Goal: Transaction & Acquisition: Subscribe to service/newsletter

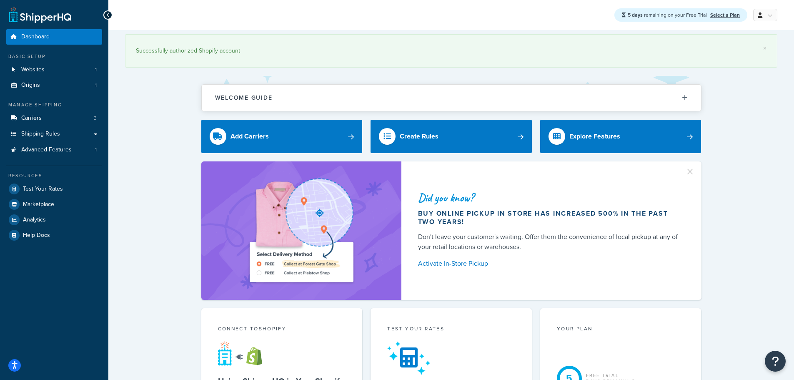
click at [726, 20] on div "5 days remaining on your Free Trial Select a Plan" at bounding box center [680, 14] width 133 height 13
click at [725, 15] on link "Select a Plan" at bounding box center [725, 15] width 30 height 8
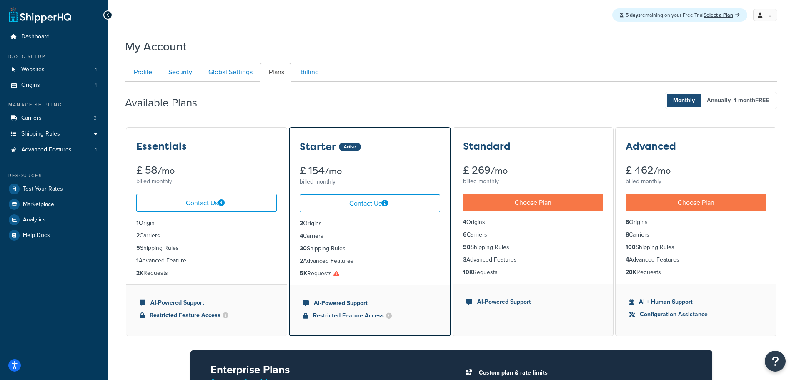
click at [338, 273] on icon at bounding box center [336, 273] width 6 height 6
click at [338, 274] on icon at bounding box center [336, 273] width 6 height 6
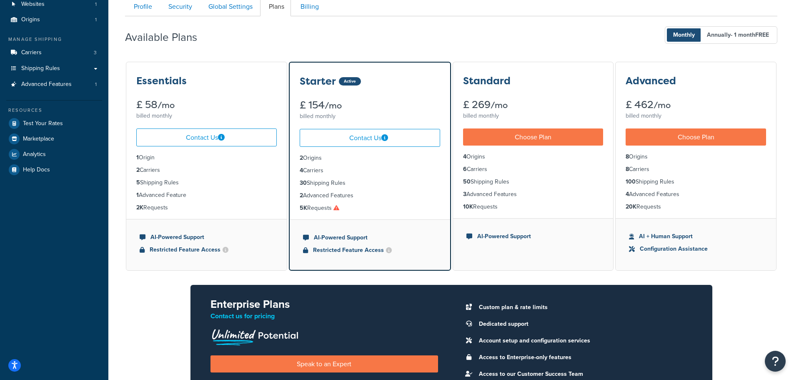
scroll to position [83, 0]
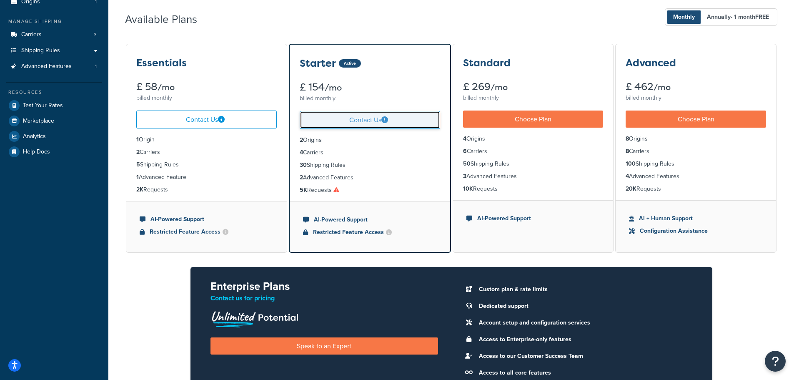
click at [364, 124] on link "Contact Us" at bounding box center [370, 120] width 140 height 18
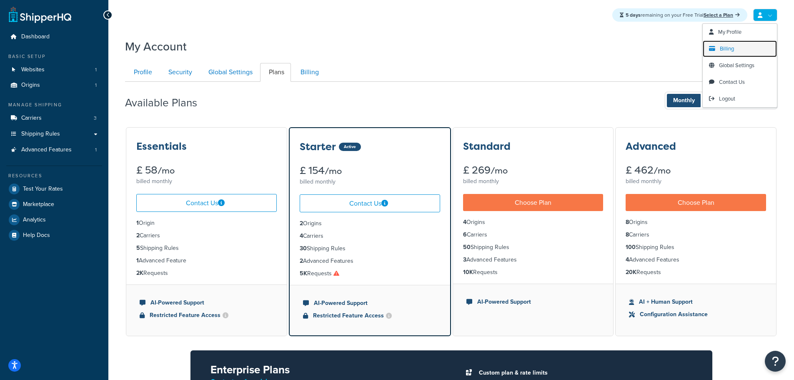
click at [732, 48] on span "Billing" at bounding box center [727, 49] width 14 height 8
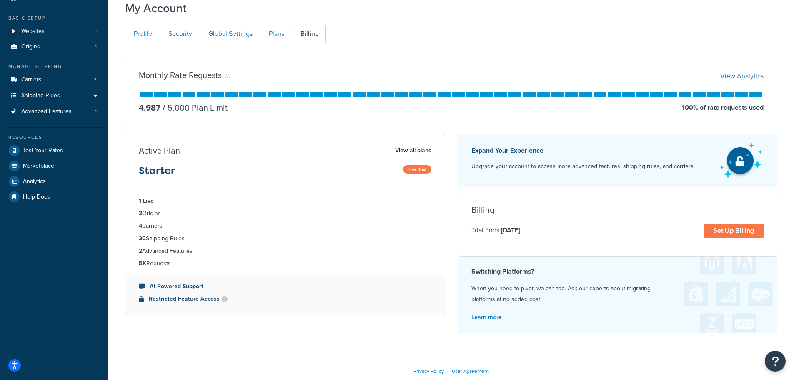
scroll to position [42, 0]
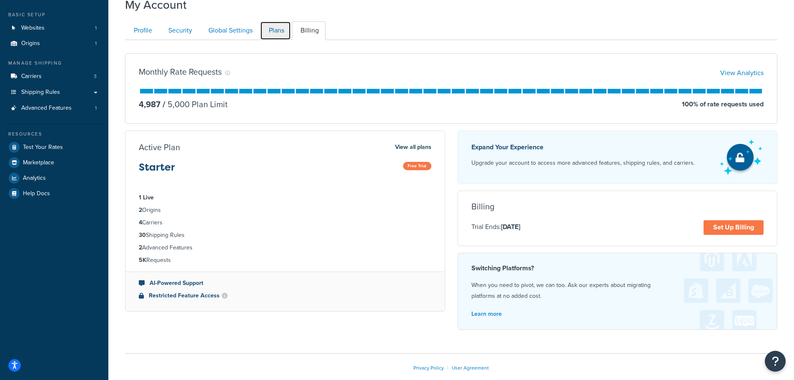
click at [284, 30] on link "Plans" at bounding box center [275, 30] width 31 height 19
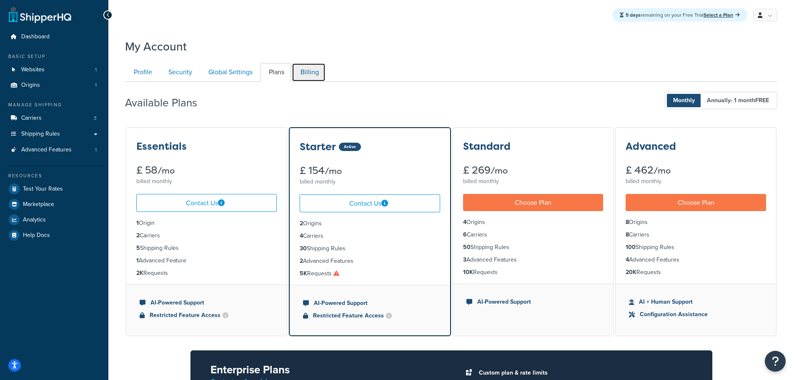
click at [311, 75] on link "Billing" at bounding box center [309, 72] width 34 height 19
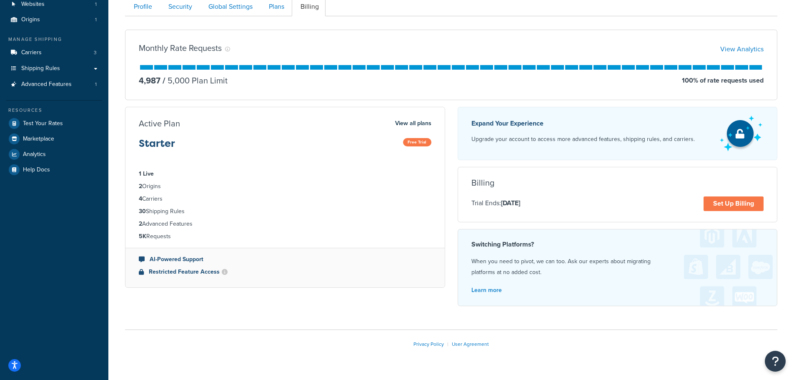
scroll to position [83, 0]
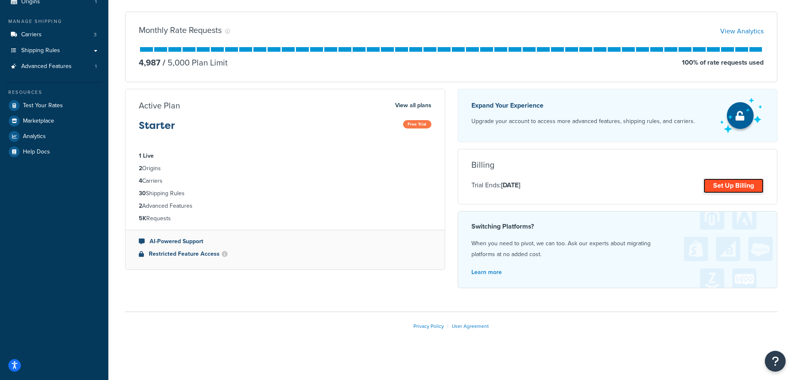
click at [732, 187] on link "Set Up Billing" at bounding box center [734, 185] width 60 height 15
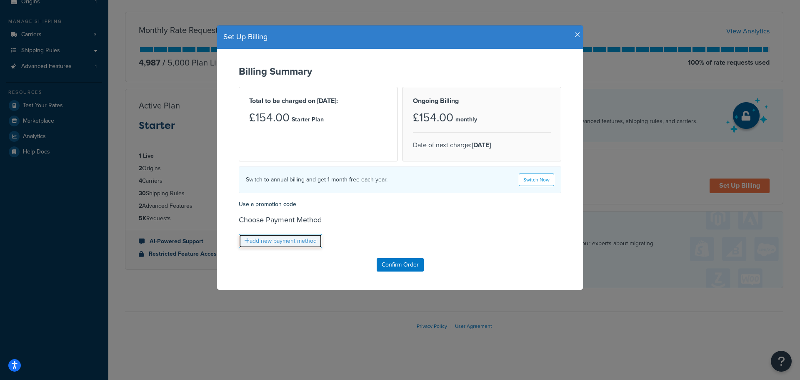
click at [262, 242] on link "add new payment method" at bounding box center [280, 241] width 83 height 14
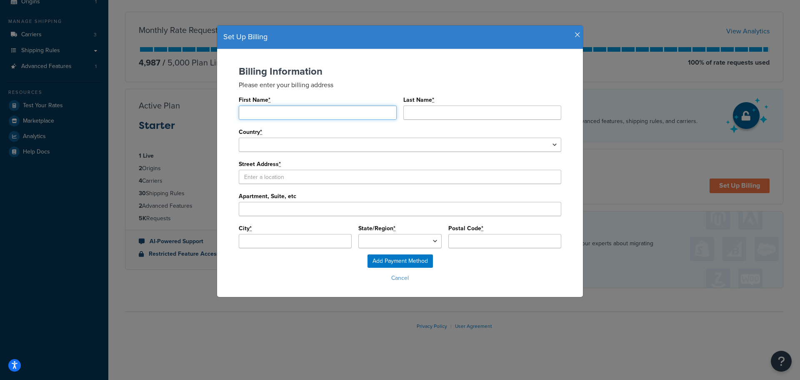
click at [297, 114] on input "First Name *" at bounding box center [318, 112] width 158 height 14
type input "M"
type input "Brendan"
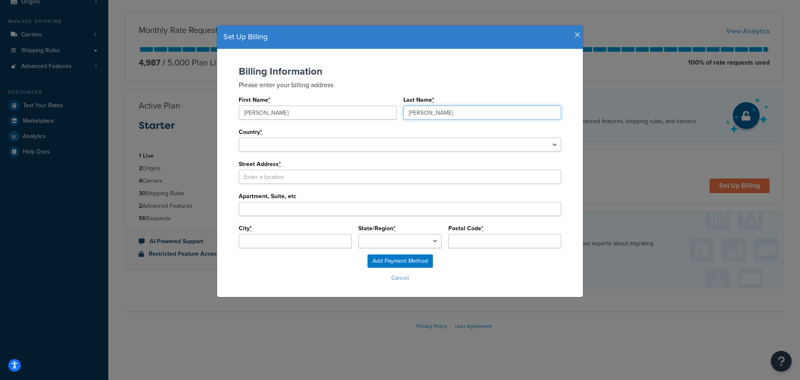
type input "Delaney"
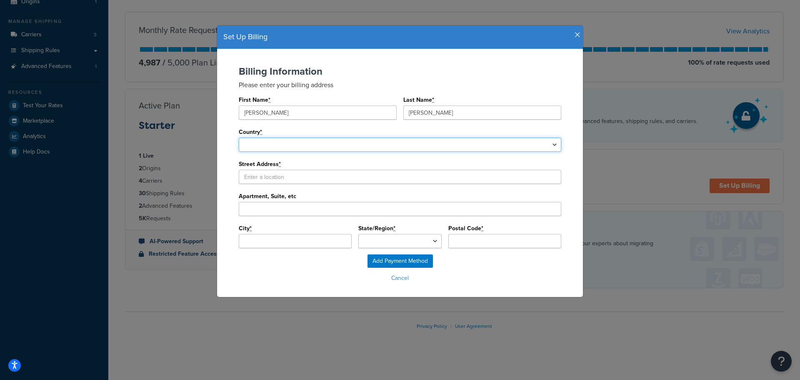
click at [511, 148] on select "United States Afghanistan Albania Algeria American Samoa Andorra Angola Anguill…" at bounding box center [400, 145] width 323 height 14
select select "1226"
click at [239, 138] on select "United States Afghanistan Albania Algeria American Samoa Andorra Angola Anguill…" at bounding box center [400, 145] width 323 height 14
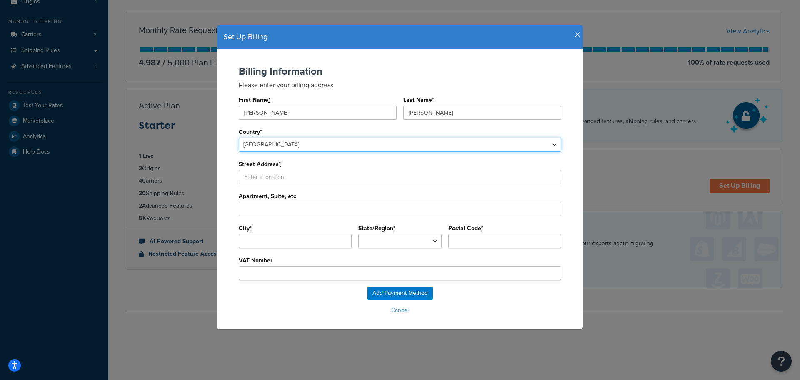
type input "undefined"
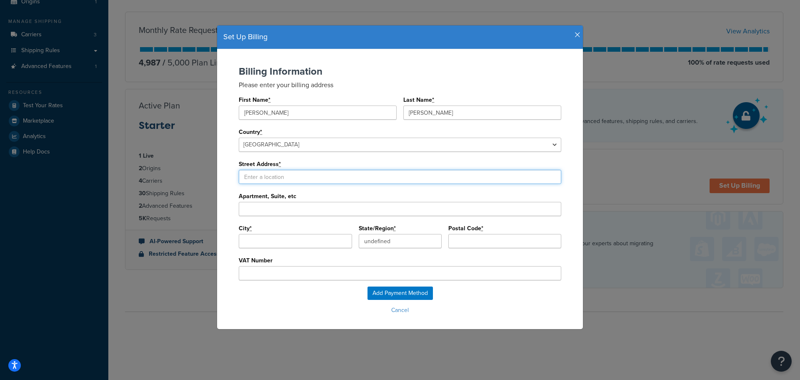
click at [262, 175] on input "Street Address *" at bounding box center [400, 177] width 323 height 14
type input "19 Factory Road"
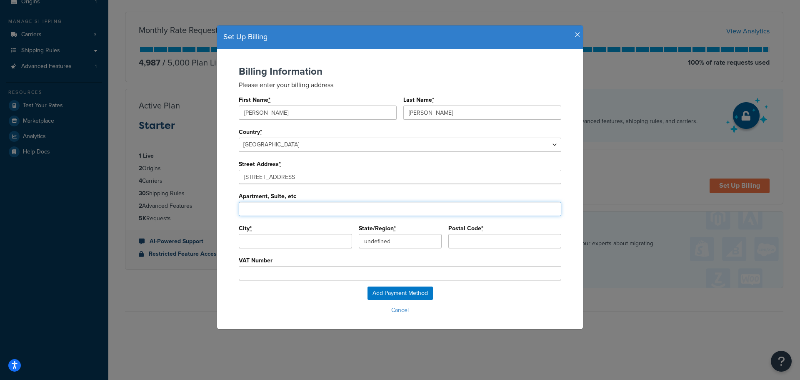
type input "Upton"
type input "Poole"
type input "British Forces"
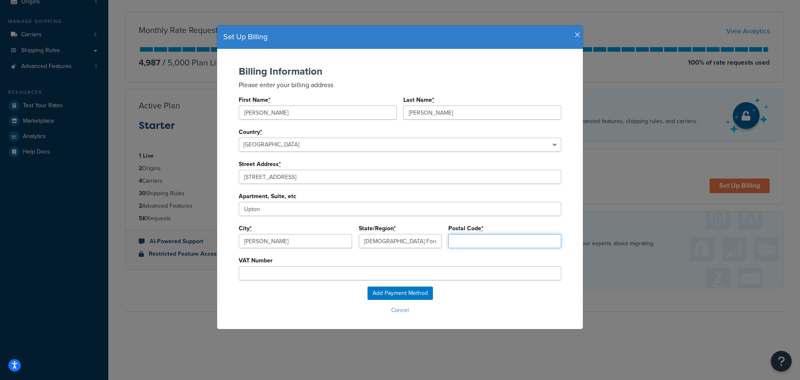
type input "BH16 5SN"
click at [266, 273] on input "VAT Number" at bounding box center [400, 273] width 323 height 14
click at [285, 272] on input "GB" at bounding box center [400, 273] width 323 height 14
paste input "866842675"
type input "GB866842675"
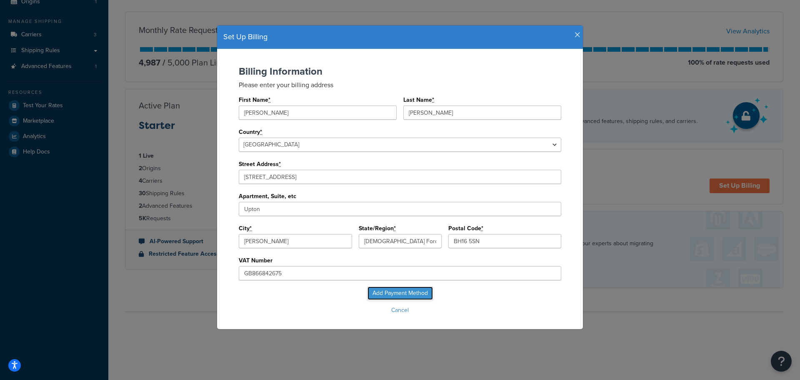
click at [381, 290] on input "Add Payment Method" at bounding box center [400, 292] width 65 height 13
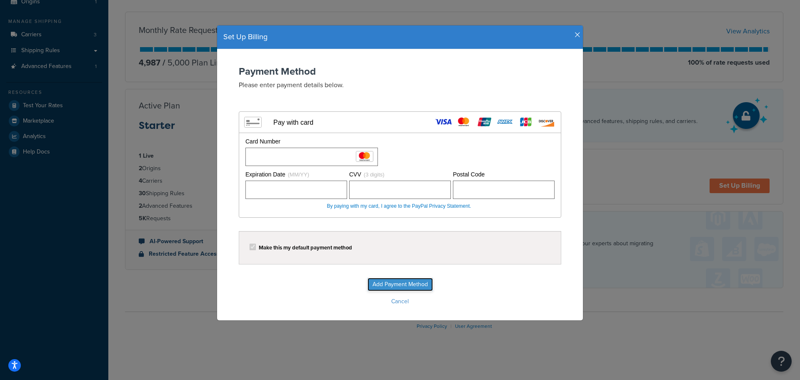
click at [386, 285] on input "Add Payment Method" at bounding box center [400, 284] width 65 height 13
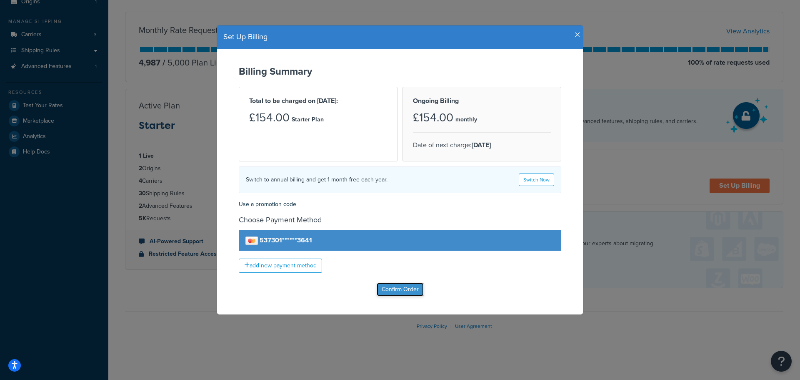
click at [391, 291] on input "Confirm Order" at bounding box center [400, 289] width 47 height 13
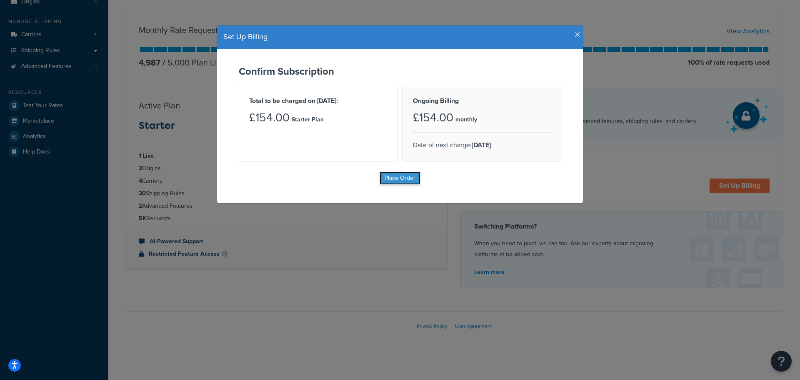
click at [397, 178] on input "Place Order" at bounding box center [400, 177] width 41 height 13
type input "Place Order"
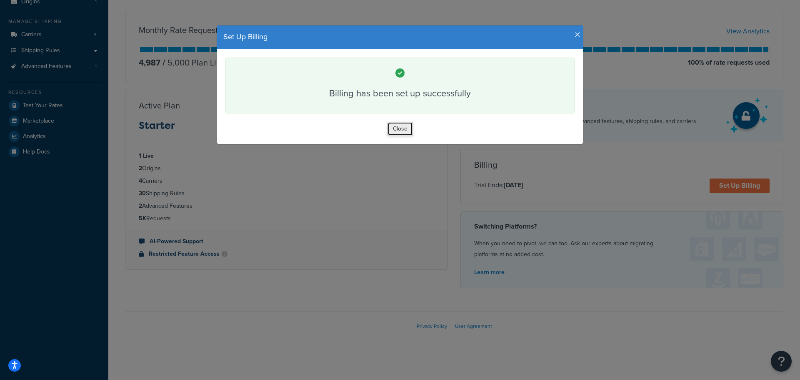
click at [398, 131] on button "Close" at bounding box center [400, 129] width 25 height 14
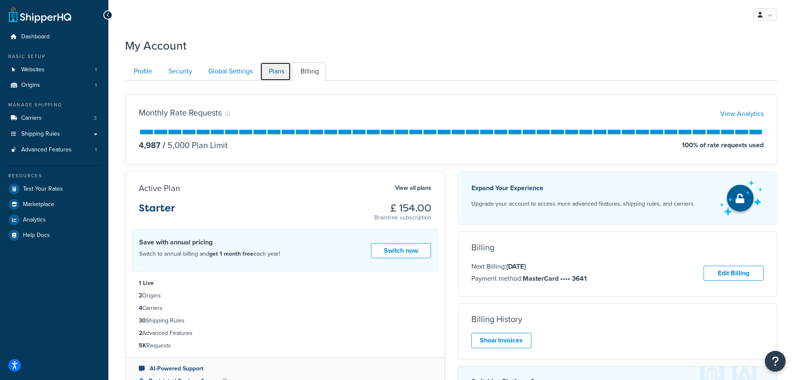
click at [279, 71] on link "Plans" at bounding box center [275, 71] width 31 height 19
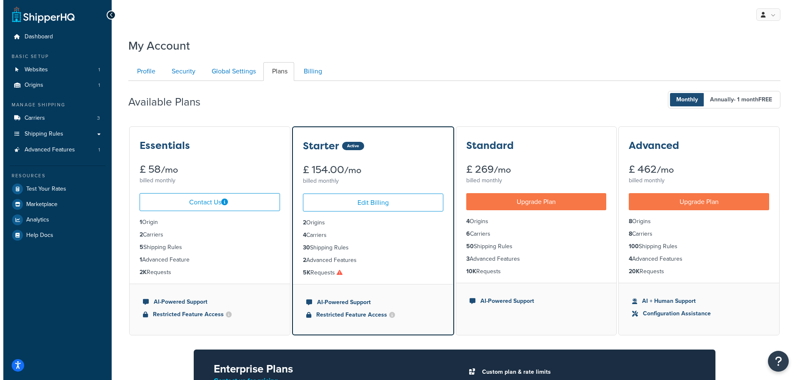
scroll to position [81, 0]
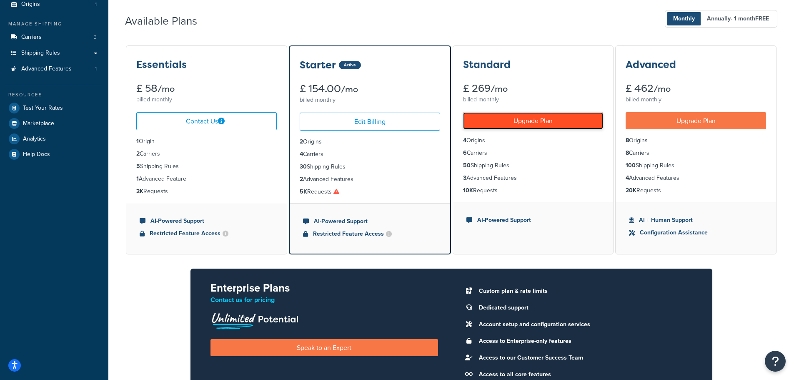
click at [511, 125] on link "Upgrade Plan" at bounding box center [533, 120] width 140 height 17
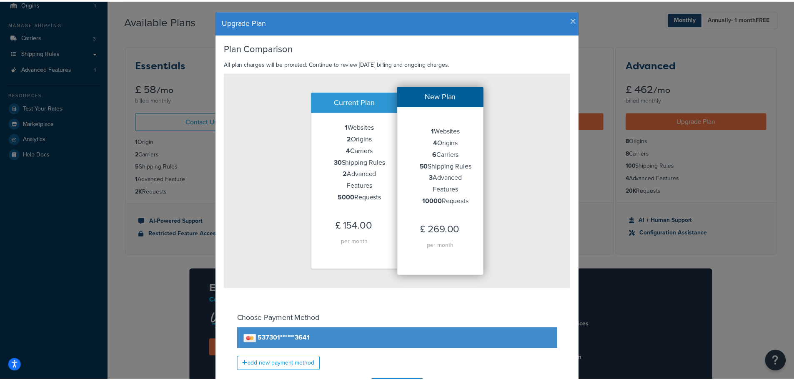
scroll to position [0, 0]
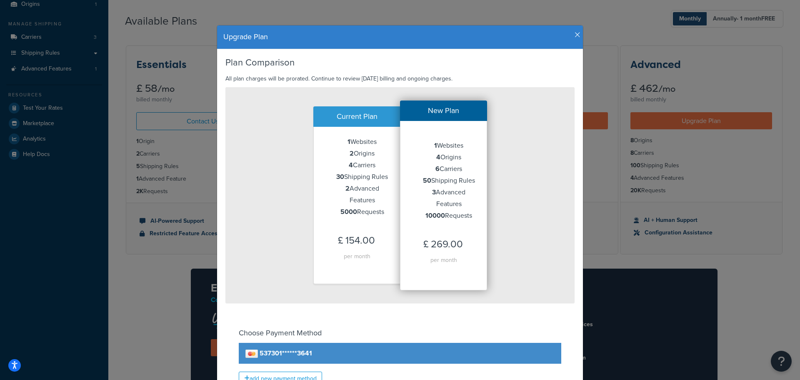
click at [576, 37] on icon "button" at bounding box center [578, 35] width 6 height 8
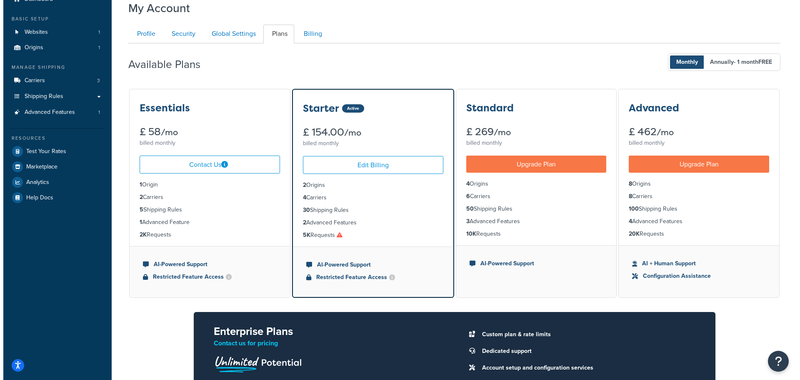
scroll to position [37, 0]
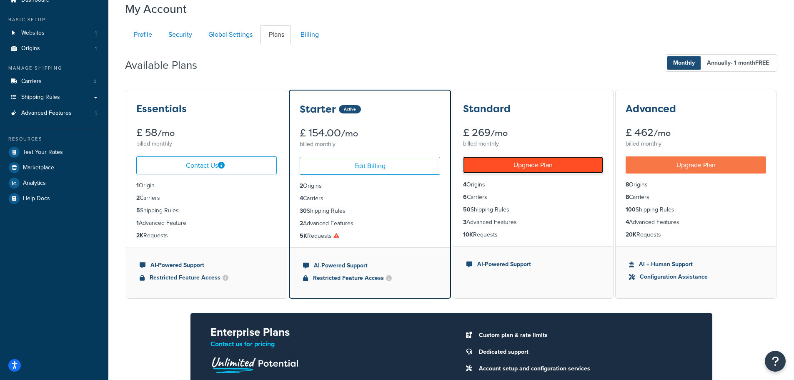
click at [523, 164] on link "Upgrade Plan" at bounding box center [533, 164] width 140 height 17
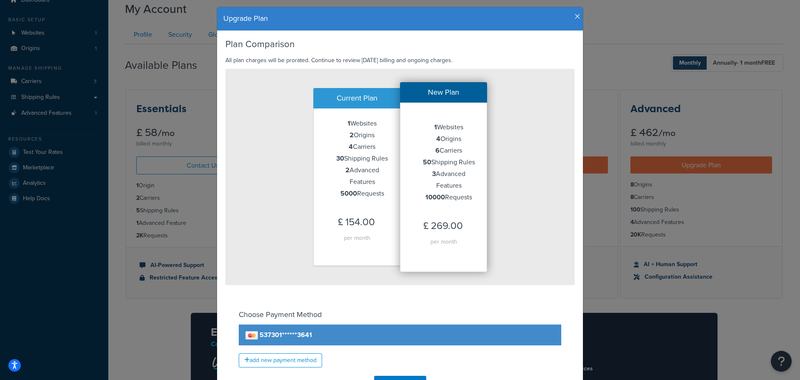
scroll to position [85, 0]
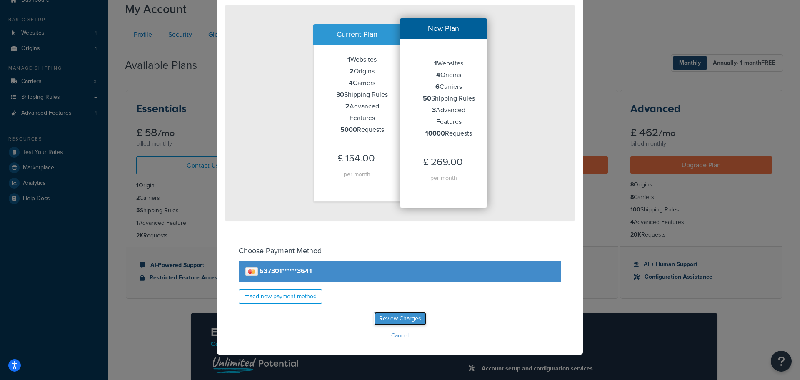
click at [392, 318] on input "Review Charges" at bounding box center [400, 318] width 52 height 13
type input "Review Charges"
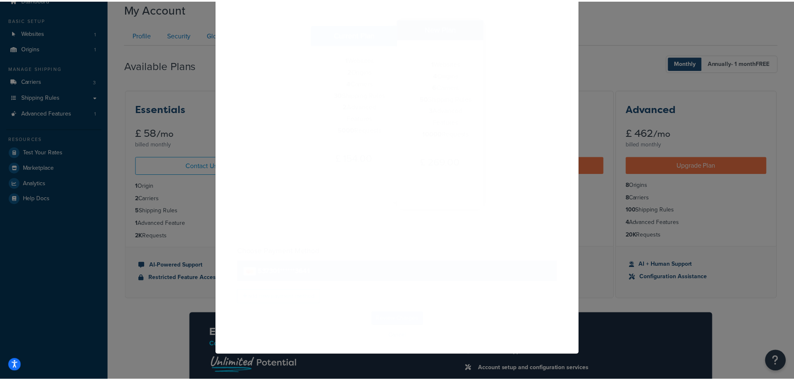
scroll to position [0, 0]
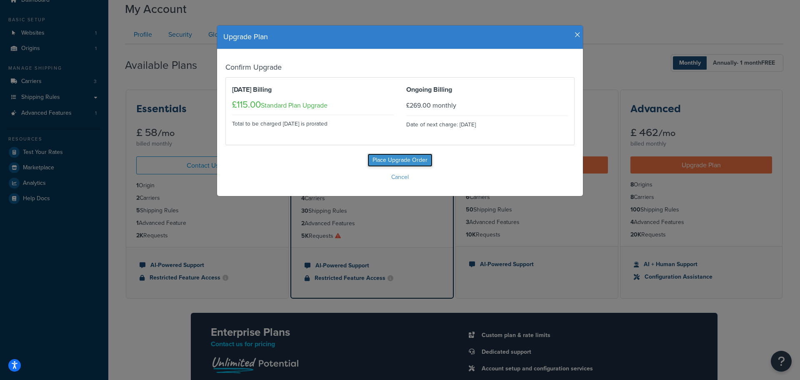
click at [396, 162] on input "Place Upgrade Order" at bounding box center [400, 159] width 65 height 13
type input "Place Upgrade Order"
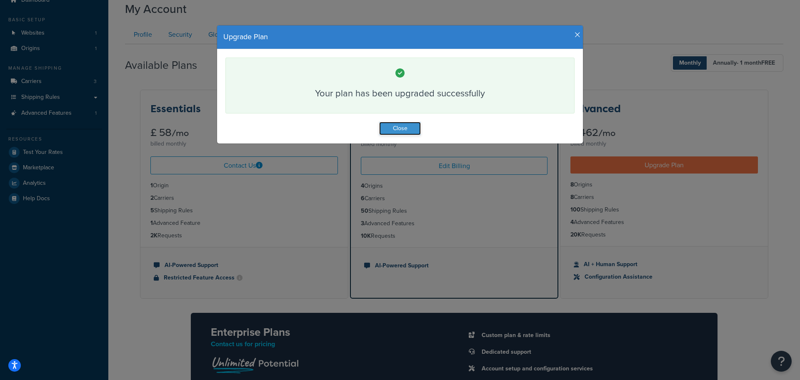
click at [406, 124] on button "Close" at bounding box center [400, 128] width 42 height 13
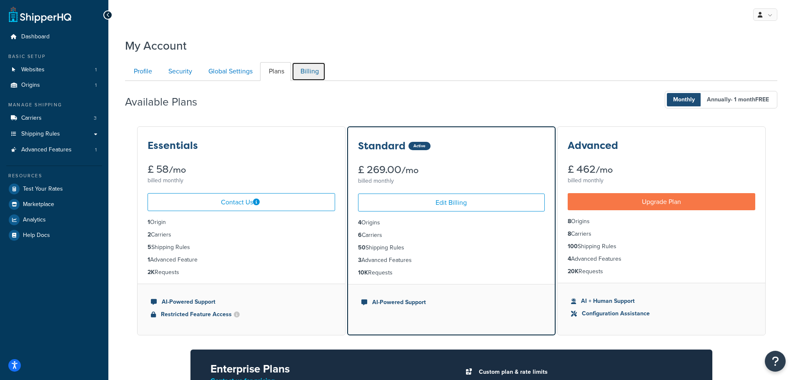
click at [312, 73] on link "Billing" at bounding box center [309, 71] width 34 height 19
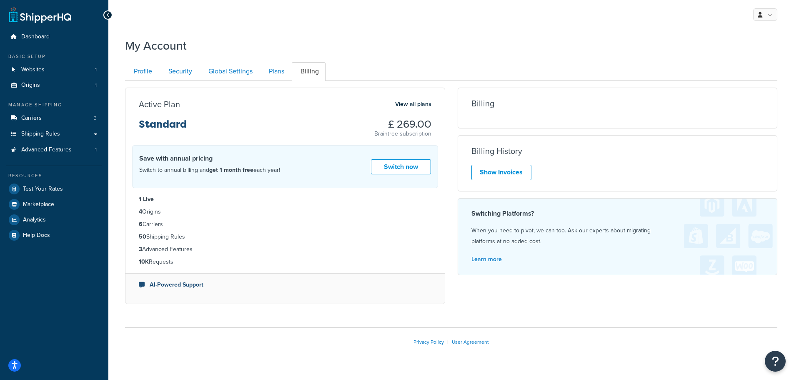
scroll to position [18, 0]
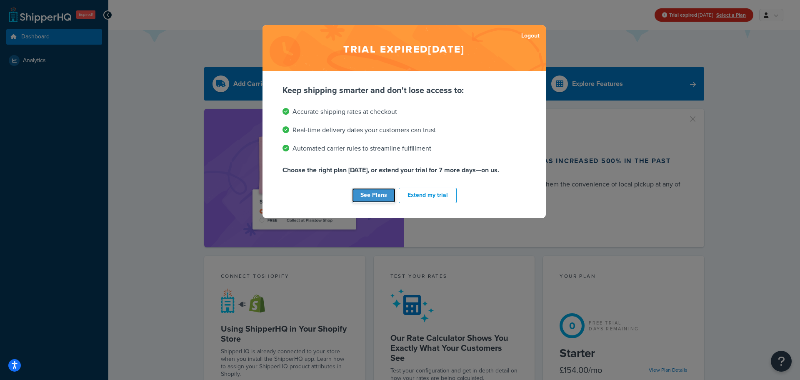
click at [371, 195] on link "See Plans" at bounding box center [373, 195] width 43 height 15
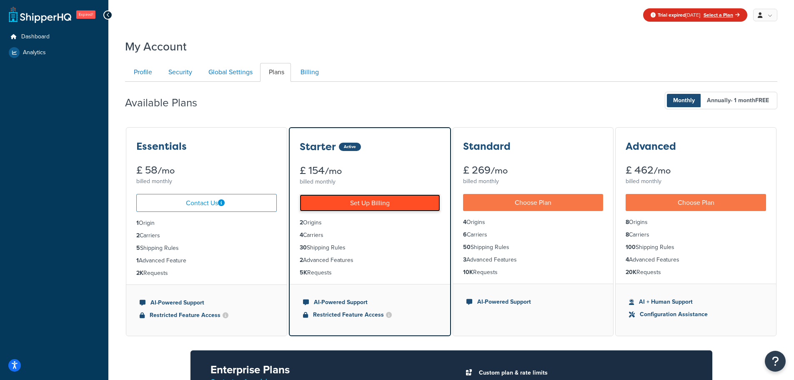
click at [386, 205] on link "Set Up Billing" at bounding box center [370, 202] width 140 height 17
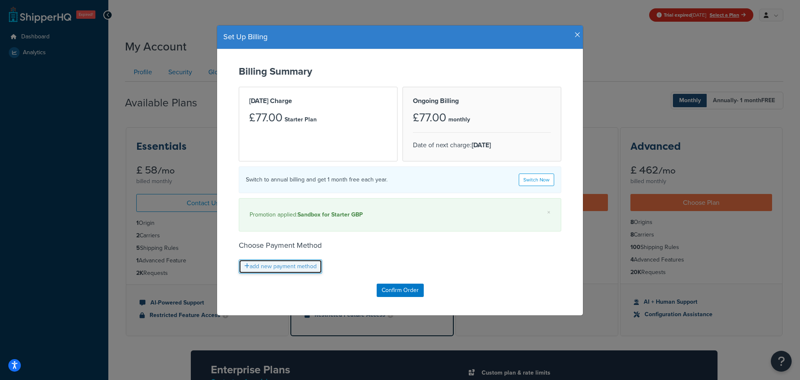
click at [269, 267] on link "add new payment method" at bounding box center [280, 266] width 83 height 14
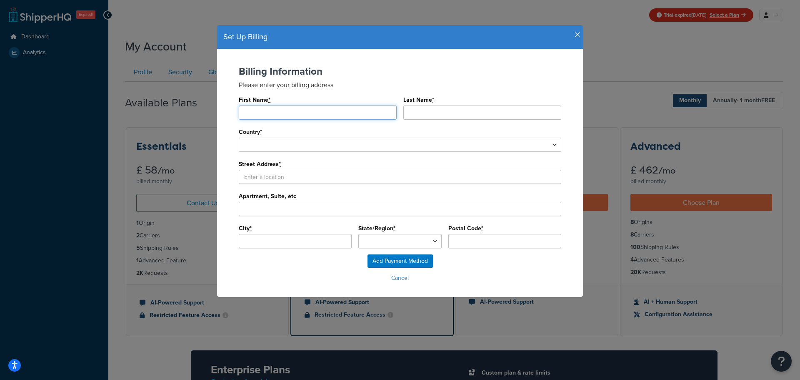
click at [271, 113] on input "First Name *" at bounding box center [318, 112] width 158 height 14
type input "Brendan"
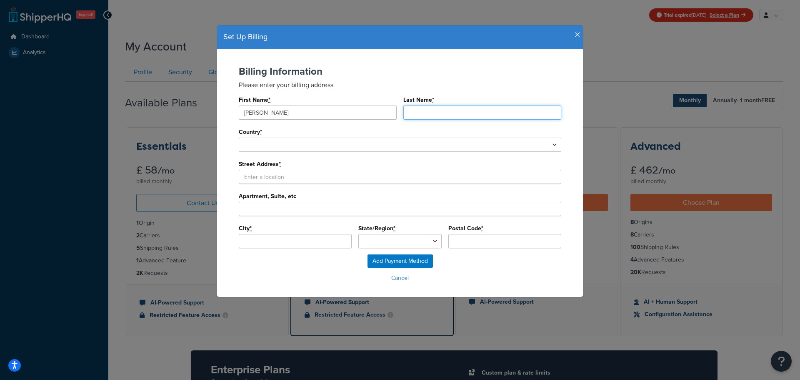
click at [421, 117] on input "Last Name *" at bounding box center [482, 112] width 158 height 14
click at [432, 112] on input "Last Name *" at bounding box center [482, 112] width 158 height 14
type input "Delaney"
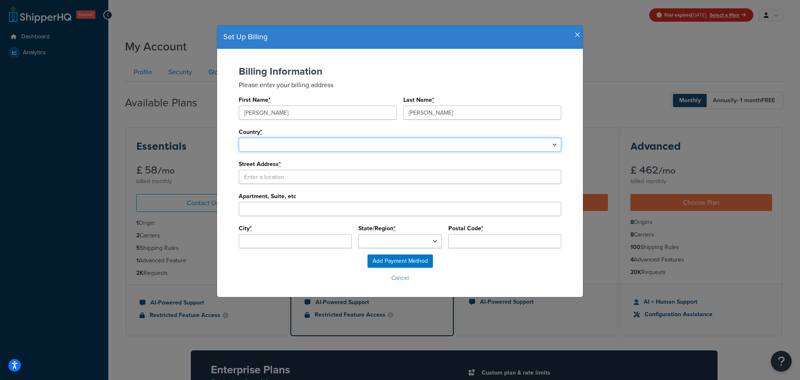
click at [298, 148] on select "United States Afghanistan Albania Algeria American Samoa Andorra Angola Anguill…" at bounding box center [400, 145] width 323 height 14
select select "1226"
click at [239, 138] on select "United States Afghanistan Albania Algeria American Samoa Andorra Angola Anguill…" at bounding box center [400, 145] width 323 height 14
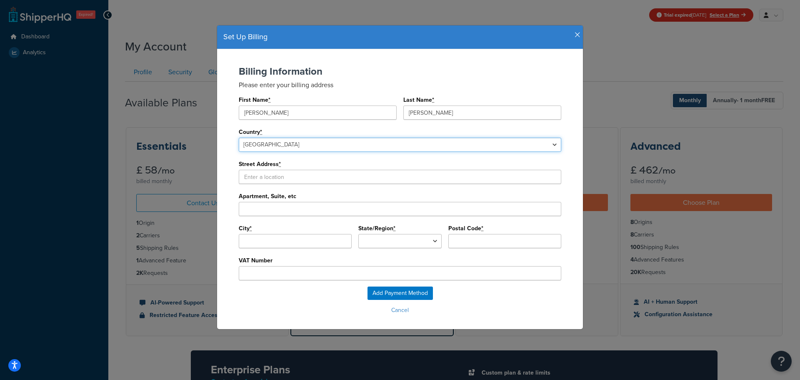
type input "undefined"
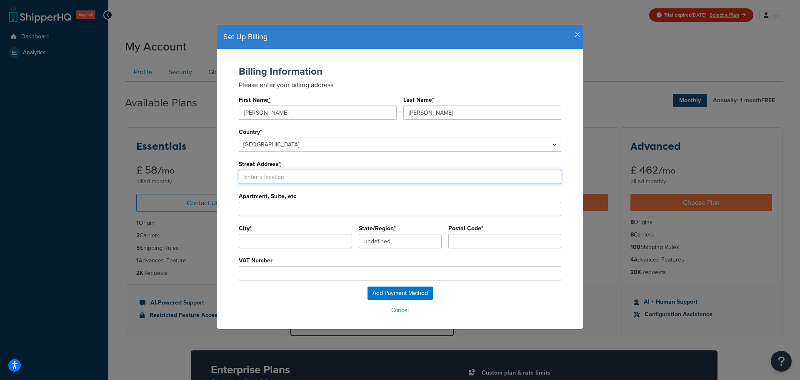
click at [253, 178] on input "Street Address *" at bounding box center [400, 177] width 323 height 14
type input "19 Factory Road"
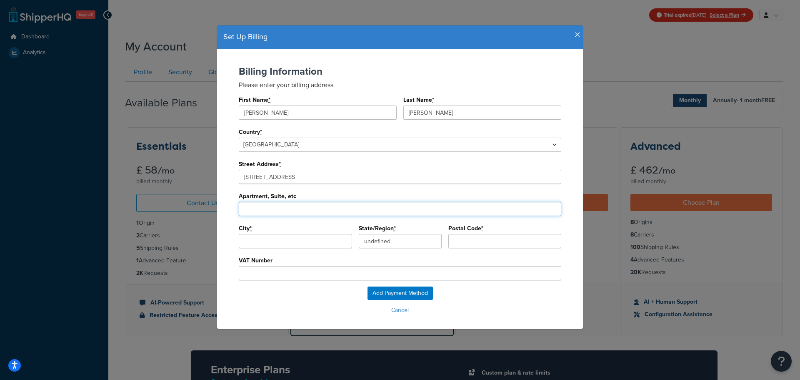
type input "Upton"
type input "Poole"
type input "British Forces"
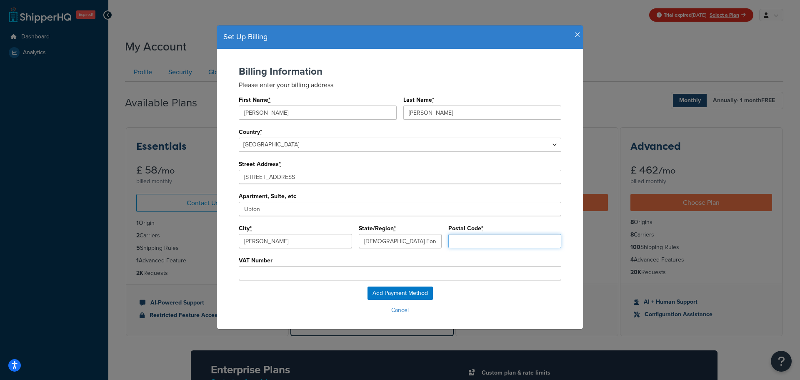
type input "BH16 5SN"
click at [263, 270] on input "VAT Number" at bounding box center [400, 273] width 323 height 14
type input "GB866842675"
click at [380, 288] on input "Add Payment Method" at bounding box center [400, 292] width 65 height 13
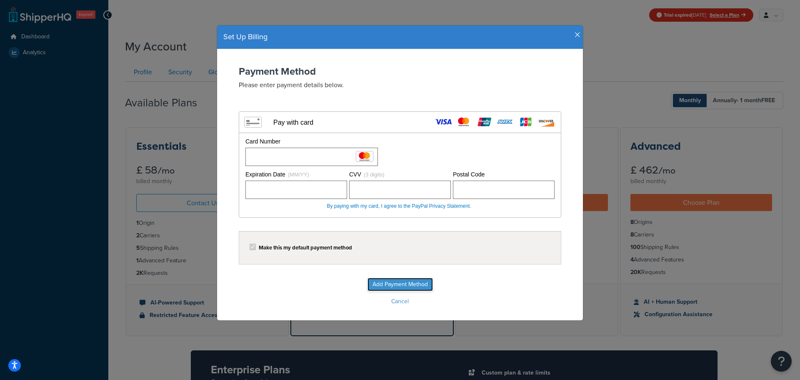
click at [395, 286] on input "Add Payment Method" at bounding box center [400, 284] width 65 height 13
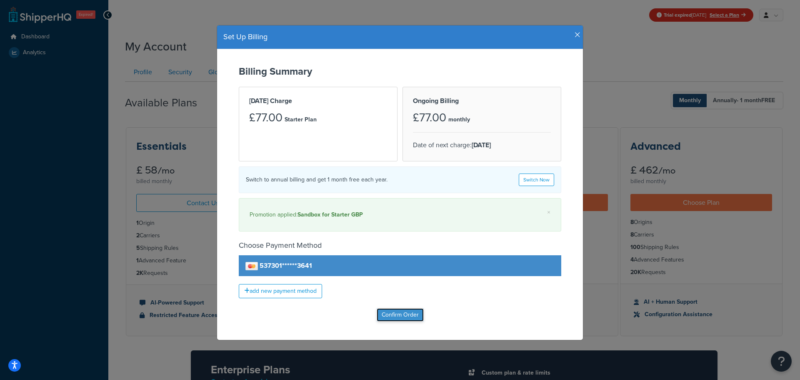
click at [401, 311] on input "Confirm Order" at bounding box center [400, 314] width 47 height 13
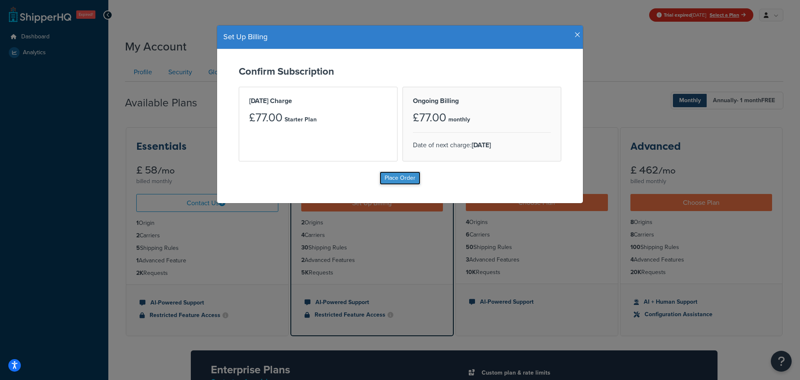
click at [396, 178] on input "Place Order" at bounding box center [400, 177] width 41 height 13
type input "Place Order"
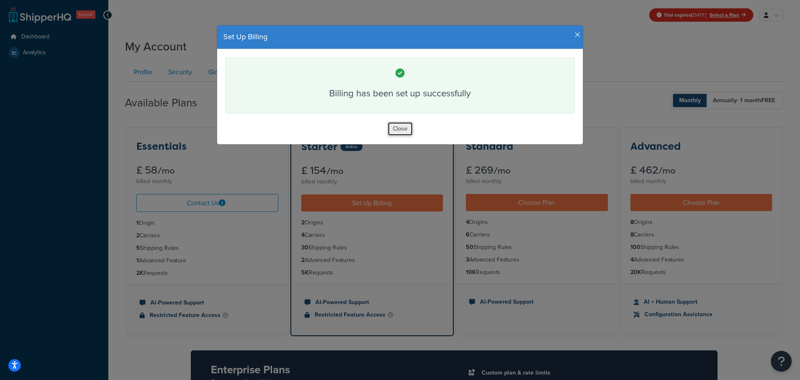
click at [397, 124] on button "Close" at bounding box center [400, 129] width 25 height 14
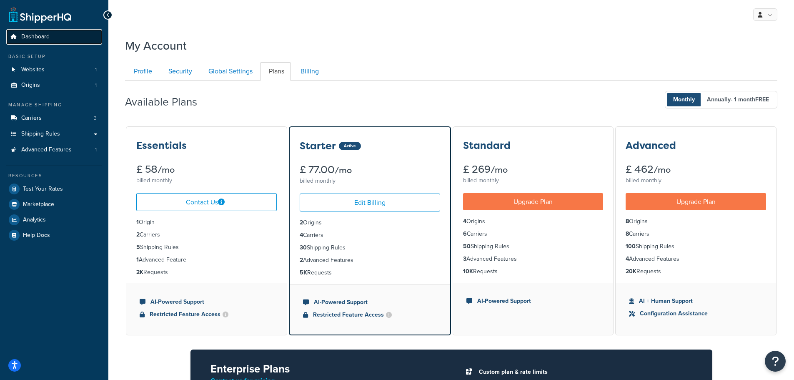
click at [32, 40] on span "Dashboard" at bounding box center [35, 36] width 28 height 7
